Goal: Find specific page/section: Find specific page/section

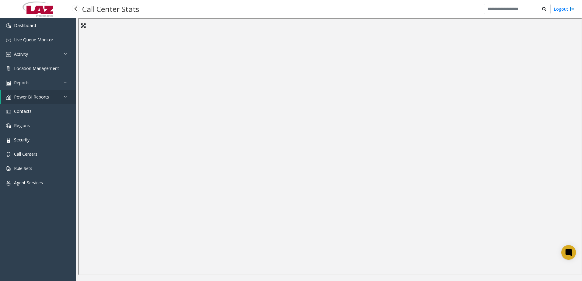
click at [28, 98] on span "Power BI Reports" at bounding box center [31, 97] width 35 height 6
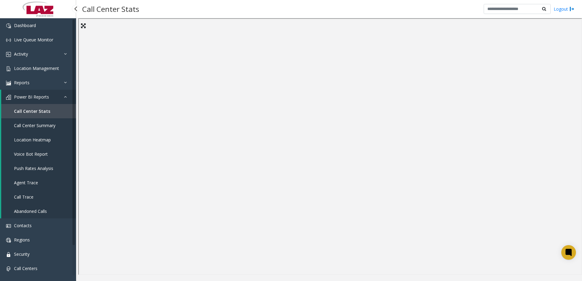
click at [28, 110] on span "Call Center Stats" at bounding box center [32, 111] width 36 height 6
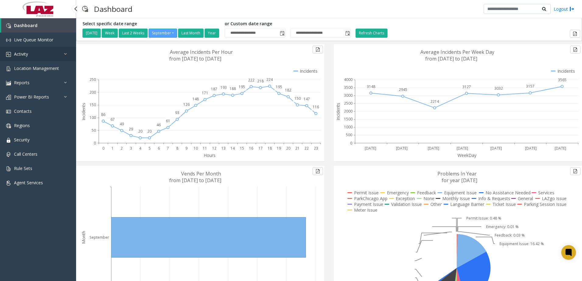
click at [33, 54] on link "Activity" at bounding box center [38, 54] width 76 height 14
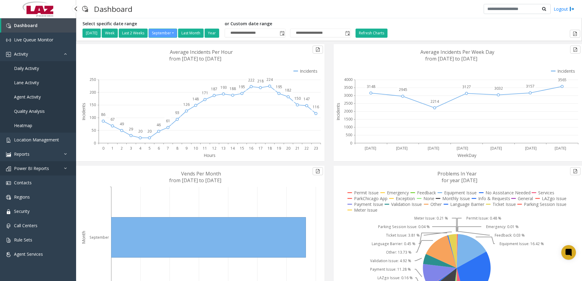
click at [30, 168] on span "Power BI Reports" at bounding box center [31, 168] width 35 height 6
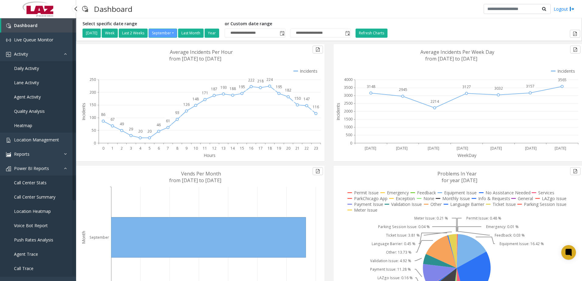
click at [30, 183] on span "Call Center Stats" at bounding box center [30, 183] width 33 height 6
